Goal: Information Seeking & Learning: Learn about a topic

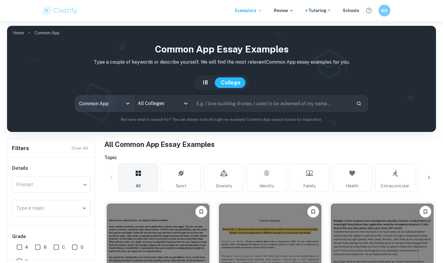
click at [118, 107] on body "We value your privacy We use cookies to enhance your browsing experience, serve…" at bounding box center [221, 152] width 443 height 263
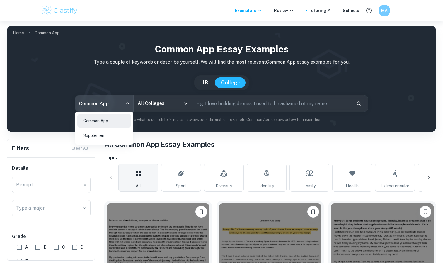
click at [114, 132] on li "Supplement" at bounding box center [104, 135] width 54 height 13
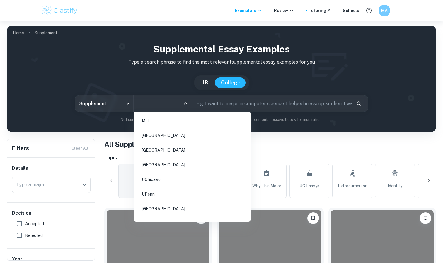
click at [159, 106] on input "All Colleges" at bounding box center [158, 103] width 44 height 11
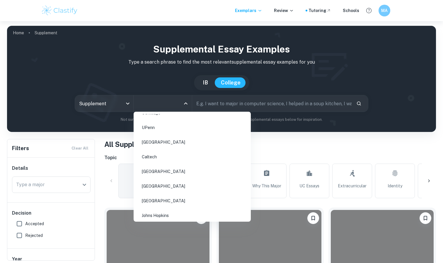
scroll to position [80, 0]
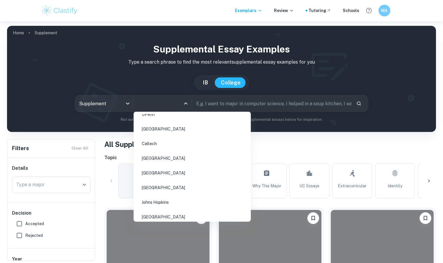
click at [177, 173] on li "[GEOGRAPHIC_DATA]" at bounding box center [192, 172] width 113 height 13
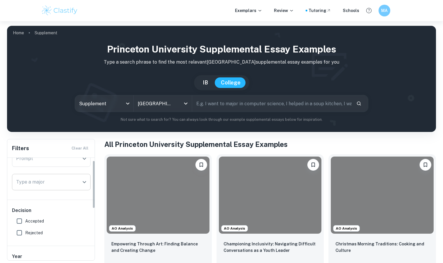
scroll to position [35, 0]
click at [36, 211] on span "Accepted" at bounding box center [34, 211] width 19 height 6
click at [25, 211] on input "Accepted" at bounding box center [19, 212] width 12 height 12
checkbox input "true"
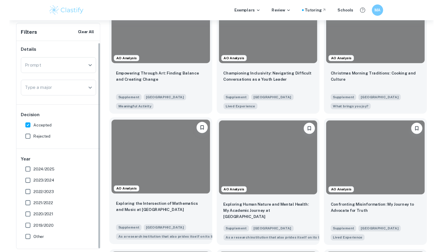
scroll to position [190, 0]
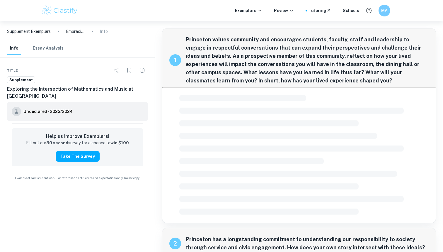
checkbox input "true"
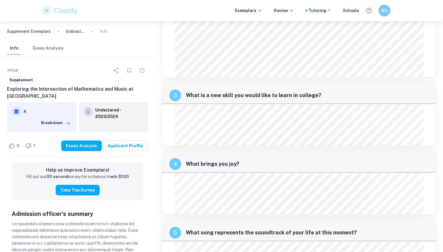
scroll to position [629, 0]
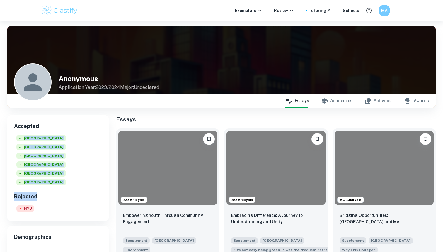
drag, startPoint x: 24, startPoint y: 137, endPoint x: 45, endPoint y: 185, distance: 52.4
click at [45, 185] on div "Accepted Harvard University Princeton University Columbia University Northweste…" at bounding box center [58, 168] width 102 height 106
click at [44, 185] on div "Accepted Harvard University Princeton University Columbia University Northweste…" at bounding box center [58, 168] width 102 height 106
